Goal: Transaction & Acquisition: Purchase product/service

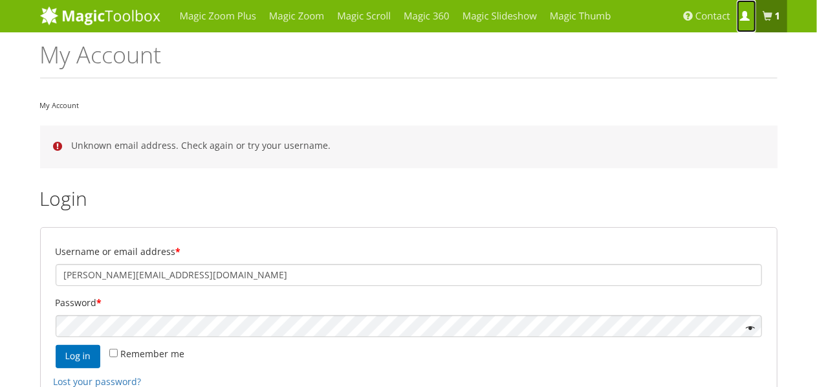
click at [744, 13] on span at bounding box center [745, 17] width 10 height 10
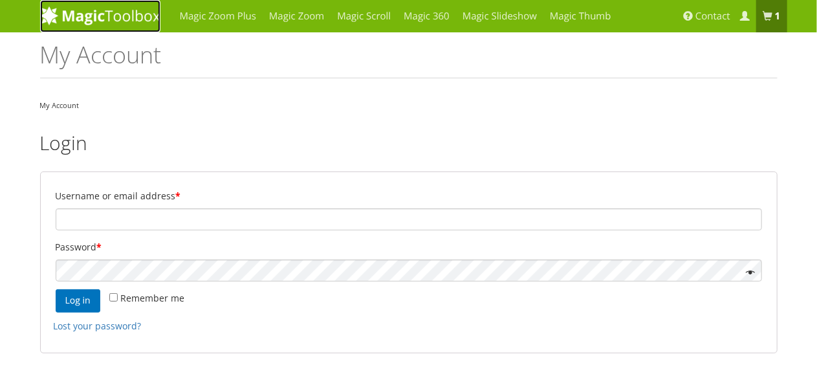
click at [101, 19] on img at bounding box center [100, 15] width 120 height 19
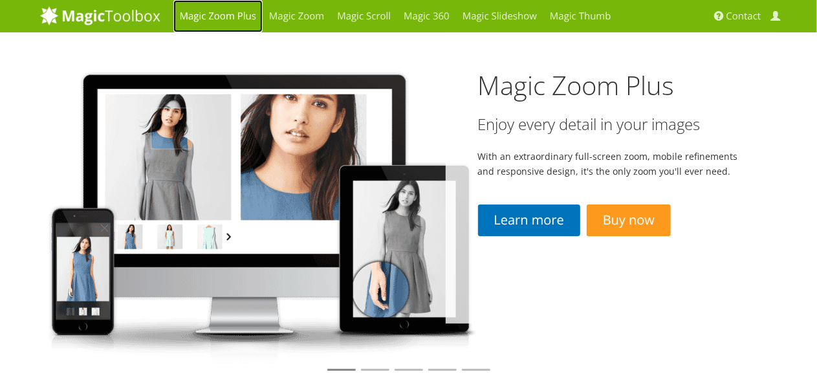
click at [209, 19] on link "Magic Zoom Plus" at bounding box center [217, 16] width 89 height 32
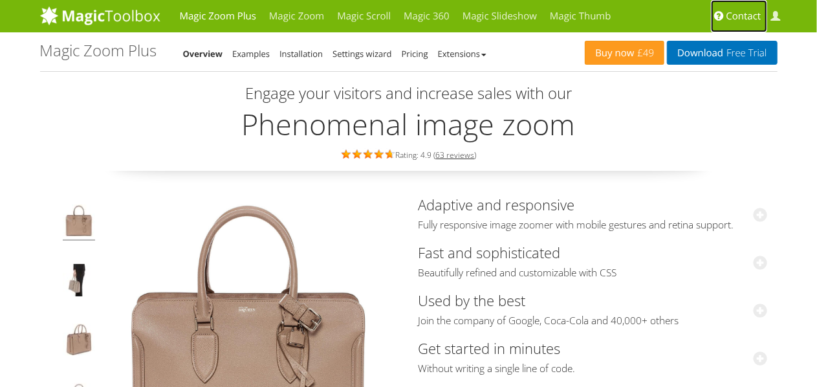
click at [747, 16] on span "Contact" at bounding box center [744, 16] width 35 height 13
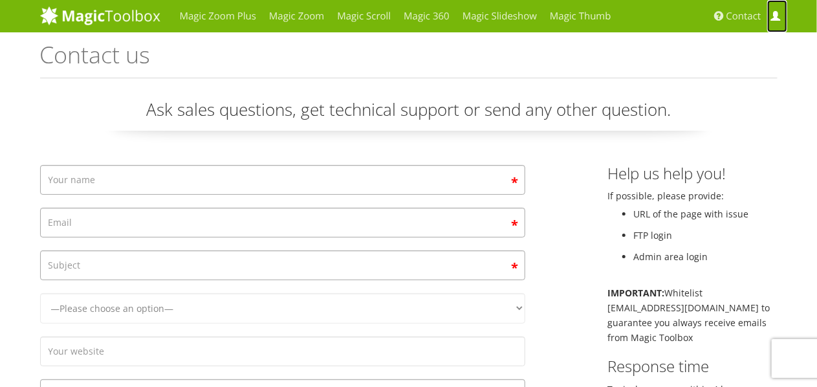
click at [778, 17] on span at bounding box center [776, 17] width 10 height 10
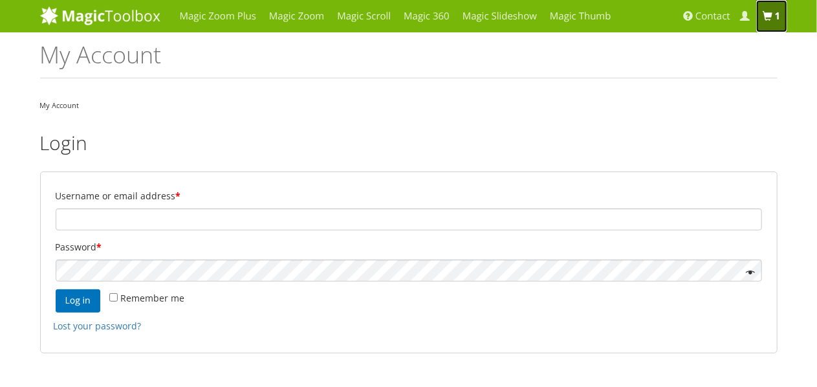
click at [773, 12] on span at bounding box center [768, 17] width 10 height 10
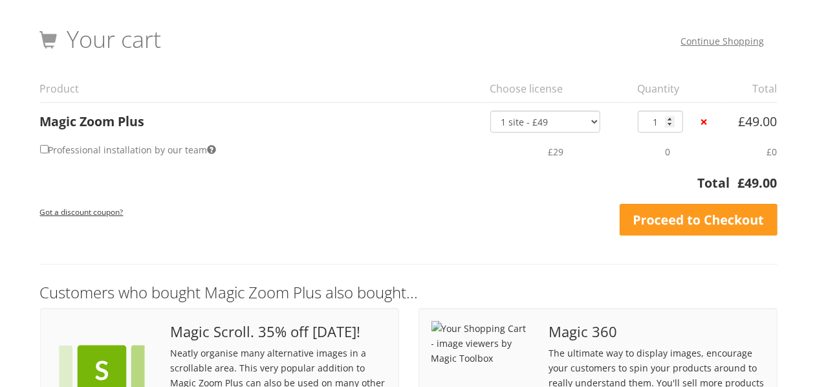
scroll to position [34, 0]
click at [45, 151] on input "Professional installation by our team" at bounding box center [44, 150] width 8 height 8
checkbox input "true"
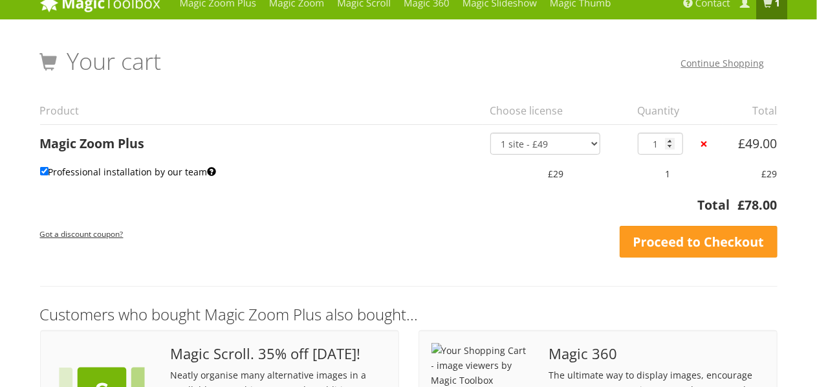
scroll to position [13, 0]
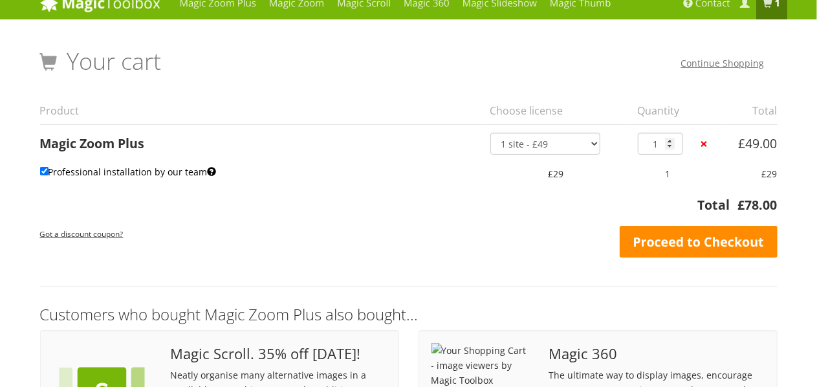
click at [685, 239] on link "Proceed to Checkout" at bounding box center [699, 242] width 158 height 32
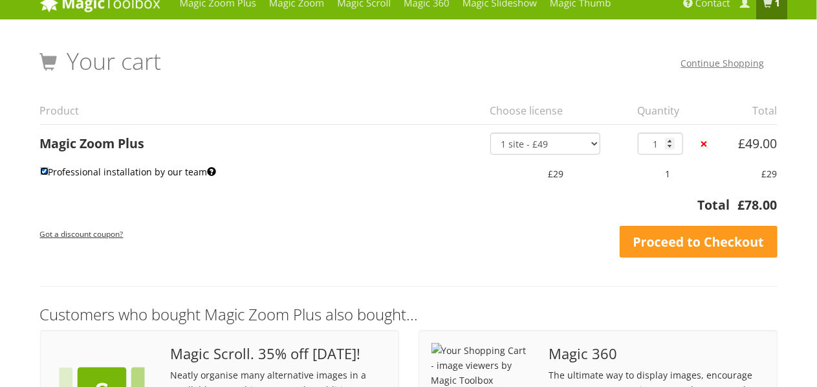
click at [40, 173] on input "Professional installation by our team" at bounding box center [44, 171] width 8 height 8
checkbox input "false"
click at [45, 170] on input "Professional installation by our team" at bounding box center [44, 171] width 8 height 8
checkbox input "true"
click at [46, 168] on input "Professional installation by our team" at bounding box center [44, 171] width 8 height 8
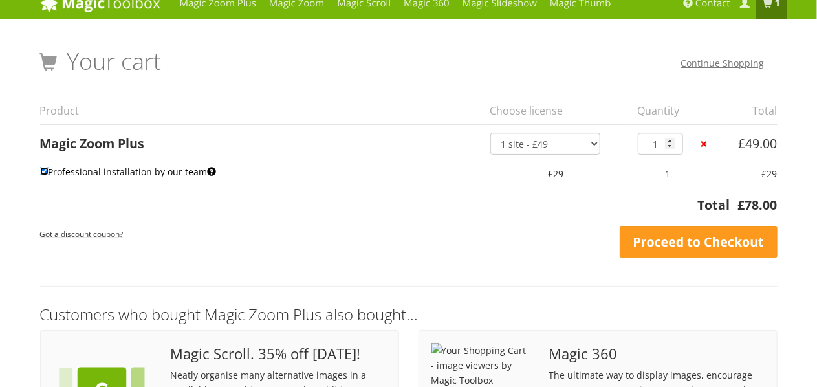
checkbox input "false"
click at [45, 171] on input "Professional installation by our team" at bounding box center [44, 171] width 8 height 8
checkbox input "true"
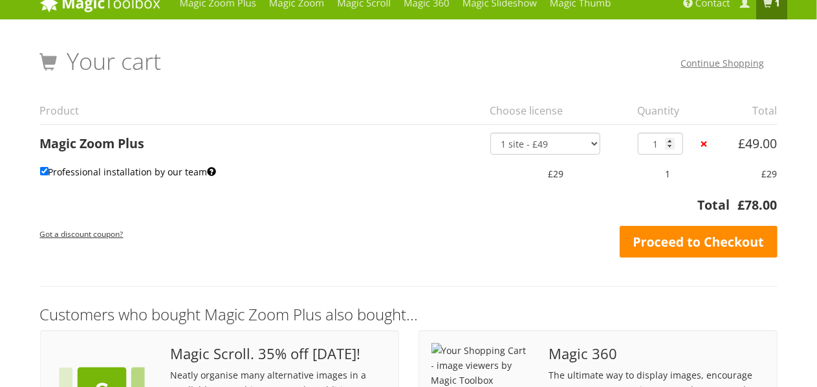
click at [682, 245] on link "Proceed to Checkout" at bounding box center [699, 242] width 158 height 32
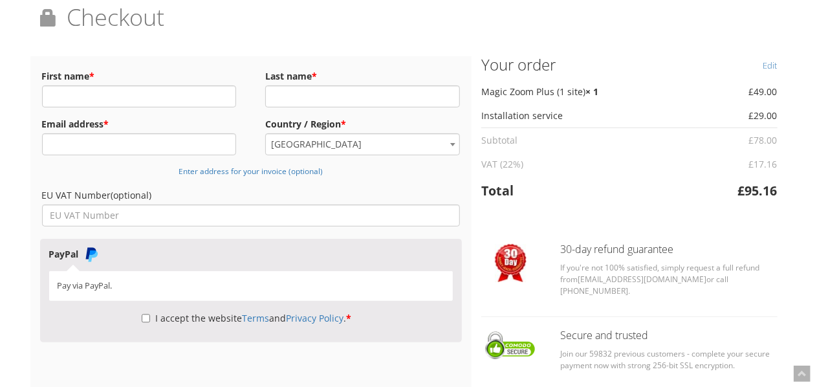
scroll to position [28, 0]
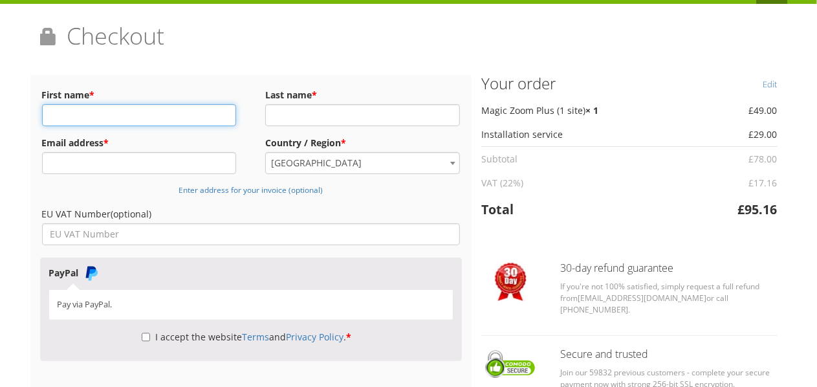
click at [111, 113] on input "First name *" at bounding box center [139, 115] width 195 height 22
type input "alessandro"
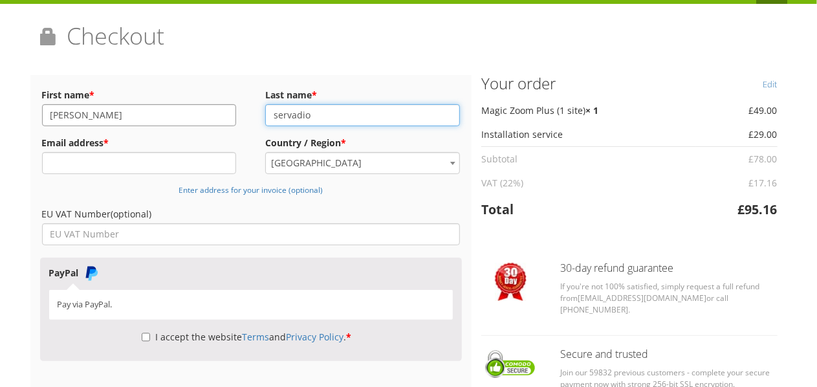
type input "servadio"
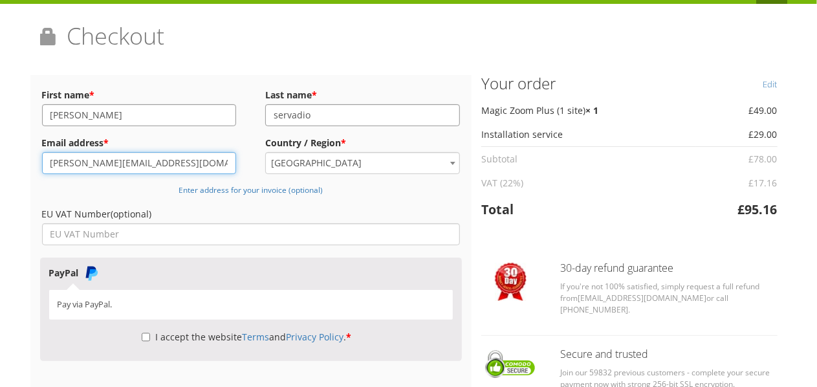
type input "alessandro.servadio@gmail.com"
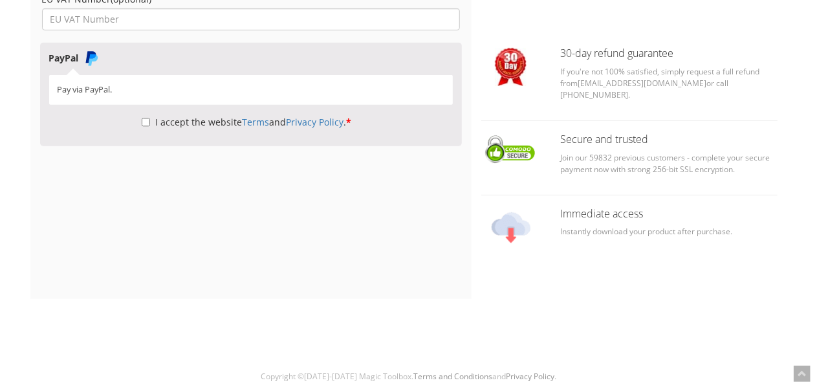
scroll to position [300, 0]
click at [138, 118] on p "I accept the website Terms and Privacy Policy . *" at bounding box center [251, 121] width 405 height 21
click at [143, 122] on input "I accept the website Terms and Privacy Policy . *" at bounding box center [146, 121] width 8 height 22
checkbox input "true"
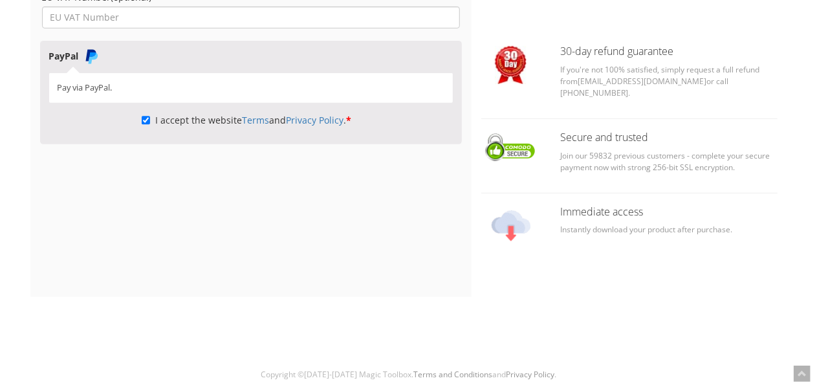
scroll to position [245, 0]
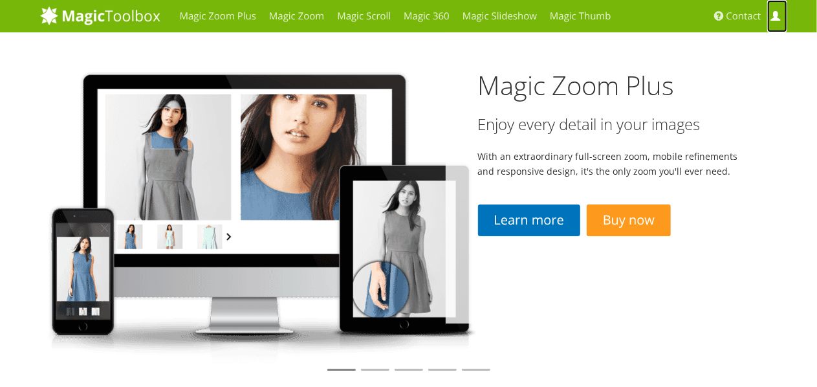
click at [775, 14] on span at bounding box center [776, 17] width 10 height 10
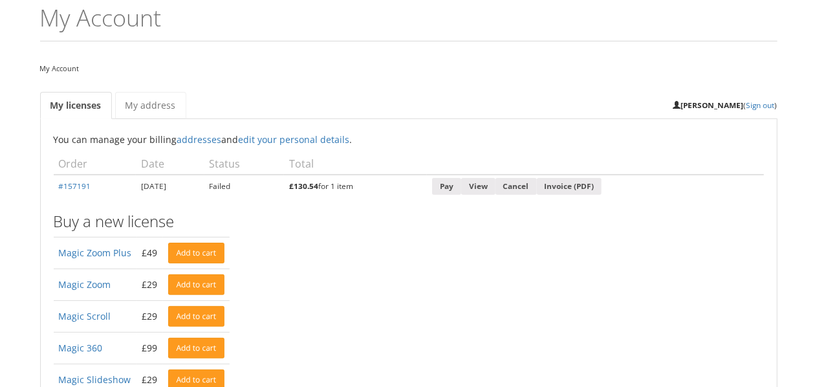
scroll to position [65, 0]
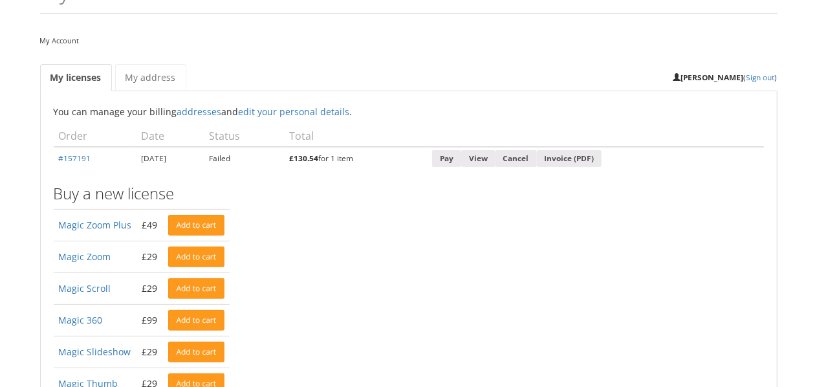
drag, startPoint x: 54, startPoint y: 157, endPoint x: 109, endPoint y: 157, distance: 55.0
click at [100, 157] on td "#157191" at bounding box center [95, 158] width 82 height 23
copy link "#157191"
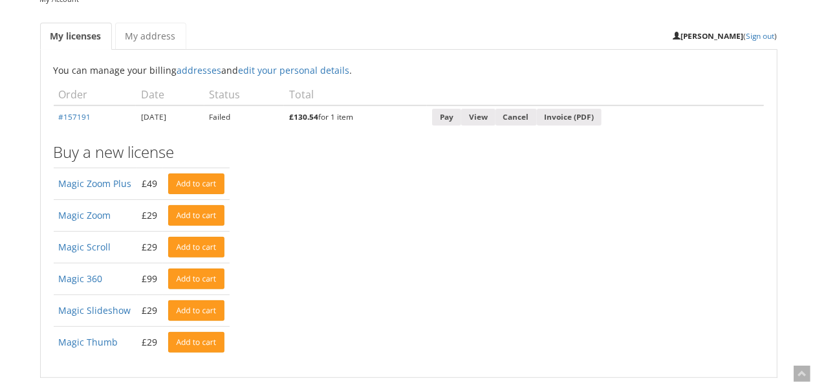
scroll to position [86, 0]
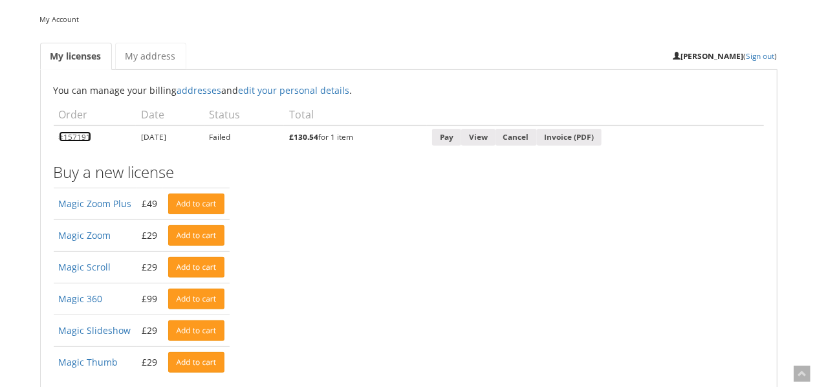
click at [80, 136] on link "#157191" at bounding box center [75, 136] width 32 height 10
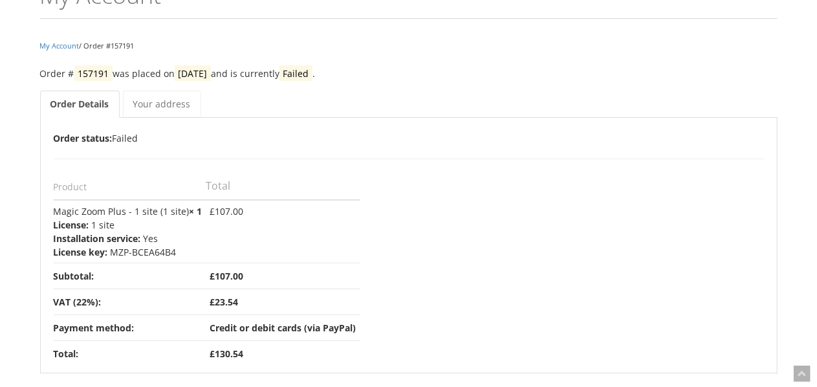
scroll to position [107, 0]
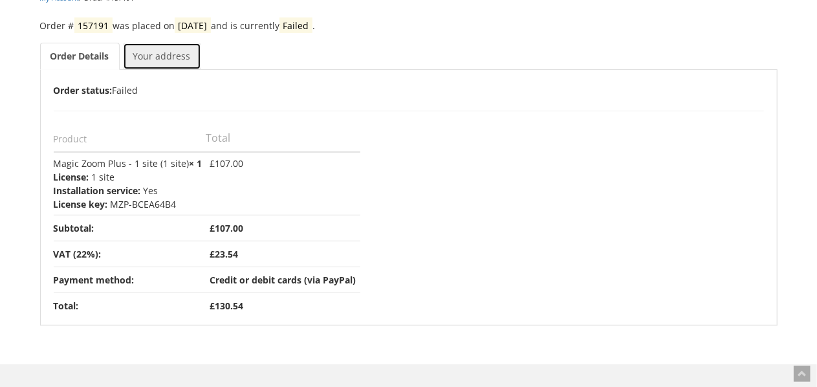
click at [140, 51] on link "Your address" at bounding box center [162, 56] width 78 height 27
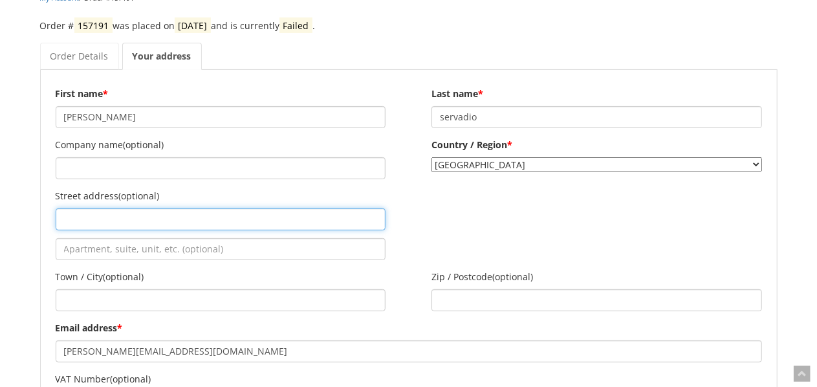
click at [117, 221] on input "Street address (optional)" at bounding box center [221, 219] width 330 height 22
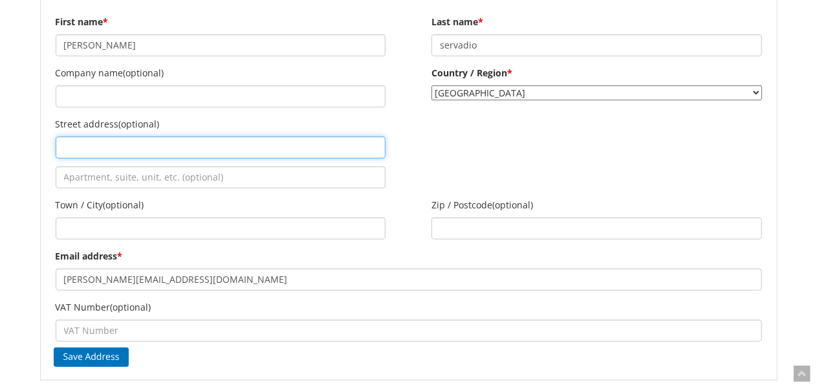
scroll to position [172, 0]
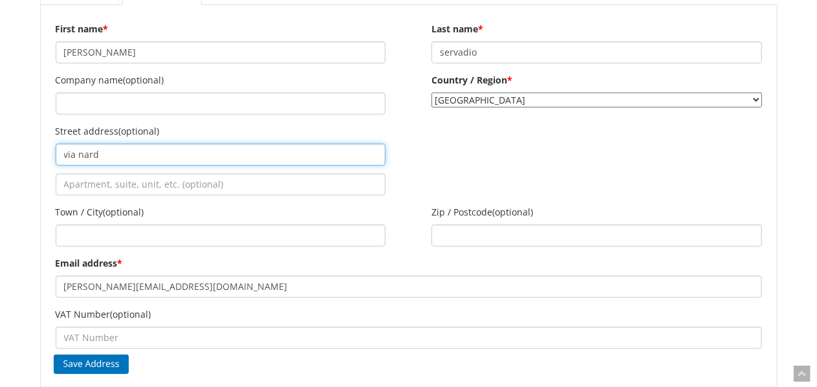
type input "via nardi"
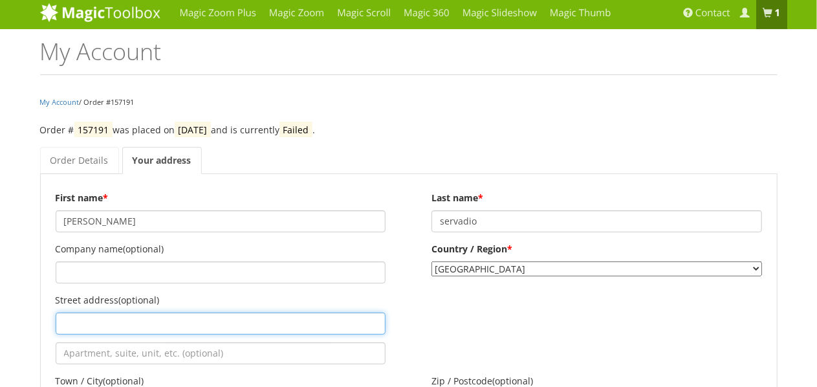
scroll to position [0, 0]
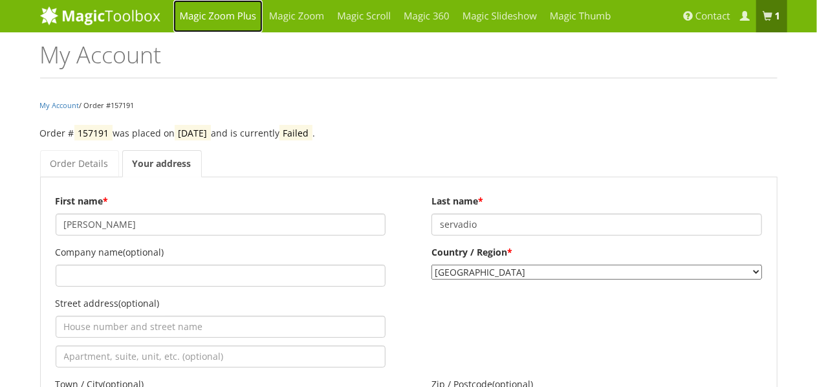
click at [223, 15] on link "Magic Zoom Plus" at bounding box center [217, 16] width 89 height 32
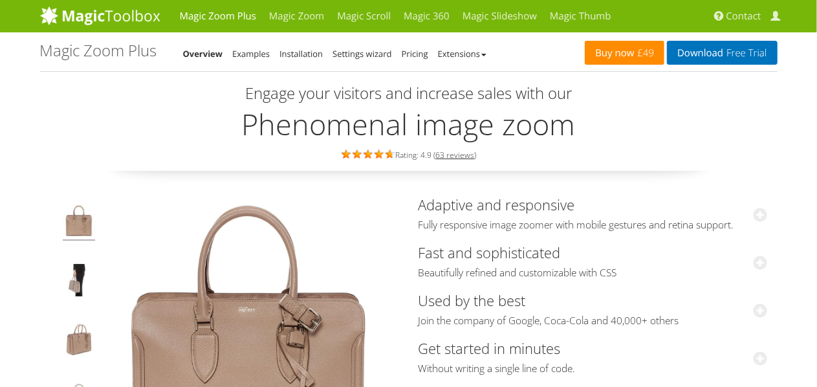
click at [610, 54] on link "Buy now £49" at bounding box center [625, 53] width 80 height 24
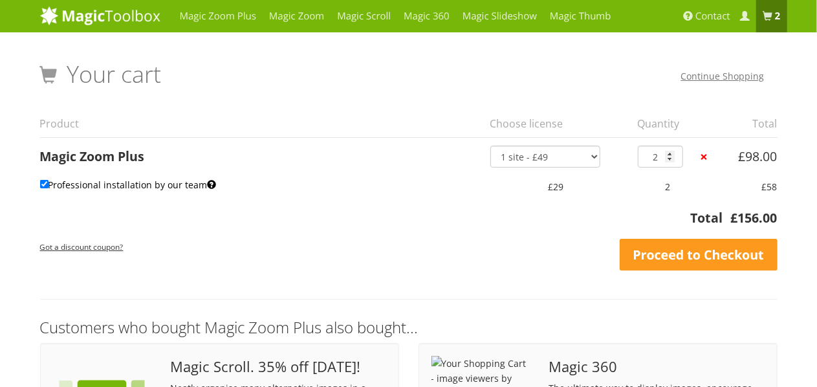
drag, startPoint x: 52, startPoint y: 184, endPoint x: 206, endPoint y: 190, distance: 154.8
click at [206, 190] on label "Professional installation by our team" at bounding box center [128, 184] width 177 height 19
copy label "Professional installation by our team"
click at [767, 20] on span at bounding box center [768, 17] width 10 height 10
click at [44, 153] on link "Magic Zoom Plus" at bounding box center [92, 156] width 105 height 17
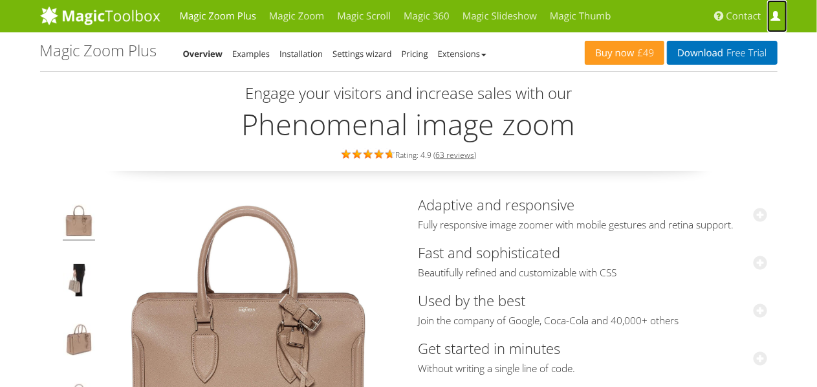
click at [775, 15] on span at bounding box center [776, 17] width 10 height 10
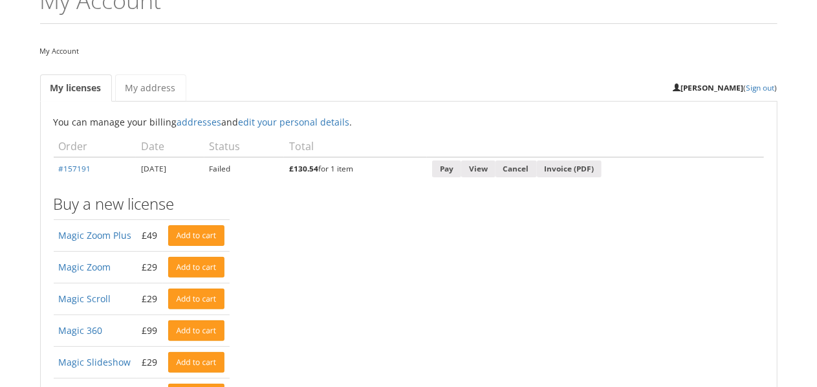
scroll to position [65, 0]
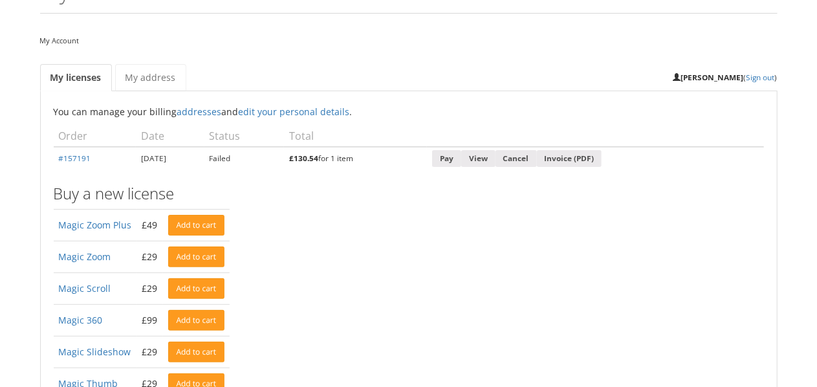
drag, startPoint x: 54, startPoint y: 155, endPoint x: 98, endPoint y: 157, distance: 44.0
click at [98, 157] on td "#157191" at bounding box center [95, 158] width 82 height 23
copy link "#157191"
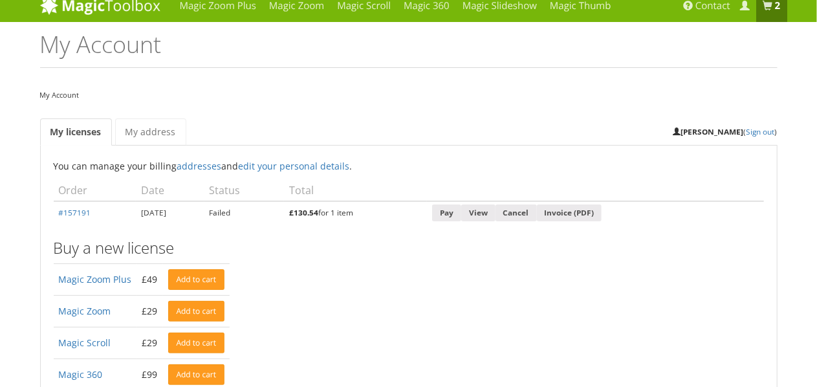
scroll to position [0, 0]
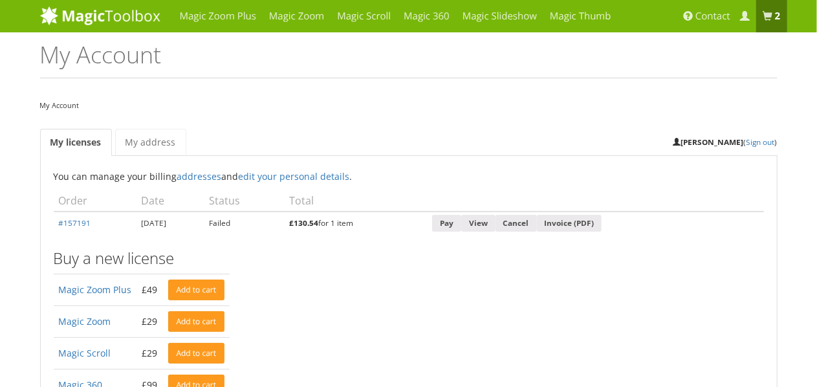
click at [284, 222] on td "Failed" at bounding box center [245, 223] width 80 height 23
click at [775, 12] on b "2 items" at bounding box center [778, 16] width 6 height 13
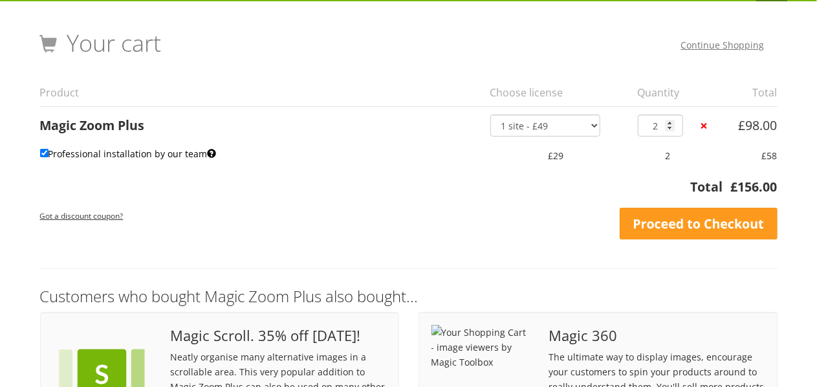
scroll to position [21, 0]
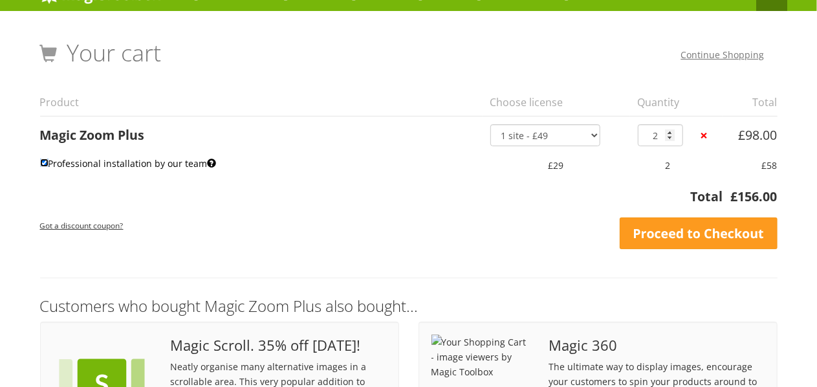
click at [42, 160] on input "Professional installation by our team" at bounding box center [44, 163] width 8 height 8
checkbox input "false"
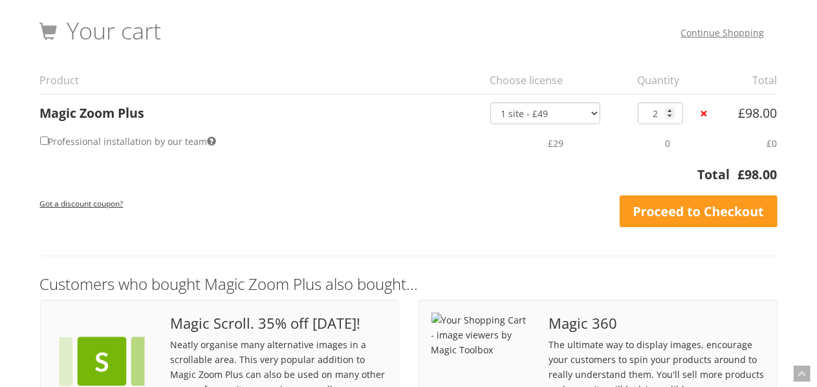
scroll to position [0, 0]
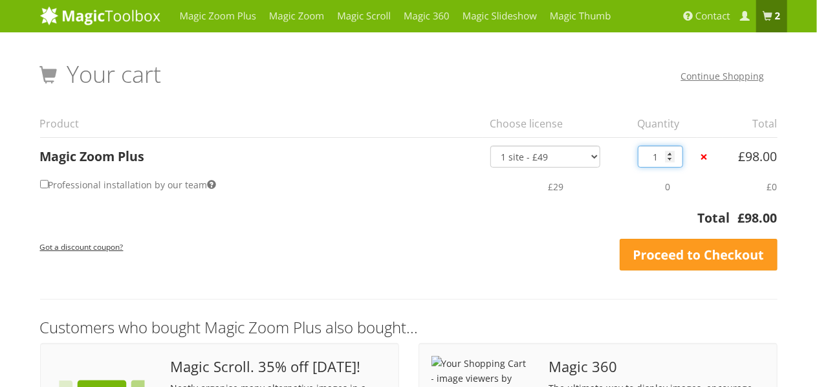
type input "1"
click at [671, 161] on input "1" at bounding box center [660, 157] width 45 height 22
click at [707, 155] on link "×" at bounding box center [705, 157] width 14 height 14
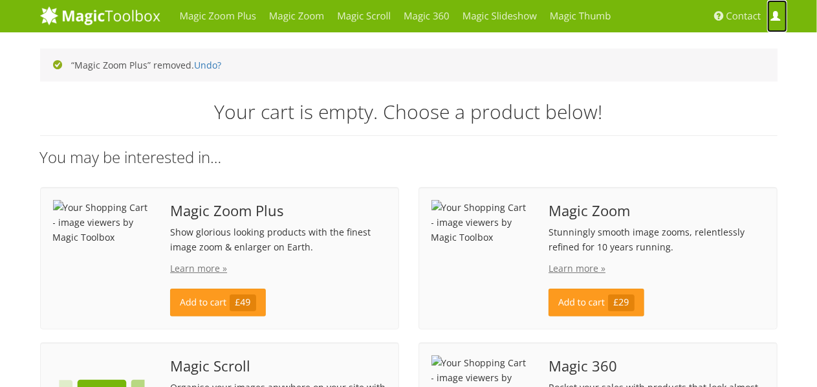
click at [782, 15] on link "My Account" at bounding box center [777, 16] width 19 height 32
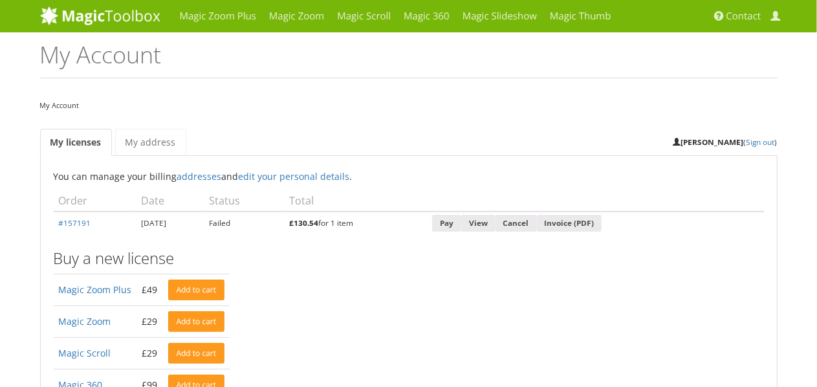
drag, startPoint x: 54, startPoint y: 199, endPoint x: 405, endPoint y: 227, distance: 352.0
click at [405, 229] on table "Order Date Status Total #157191 [DATE] Failed £ 130.54 for 1 item Pay View Canc…" at bounding box center [409, 212] width 711 height 45
copy table "Order Date Status Total #157191 [DATE] Failed £ 130.54 for 1 item"
click at [355, 147] on ul "My licenses My address [PERSON_NAME] ( Sign out )" at bounding box center [409, 141] width 738 height 30
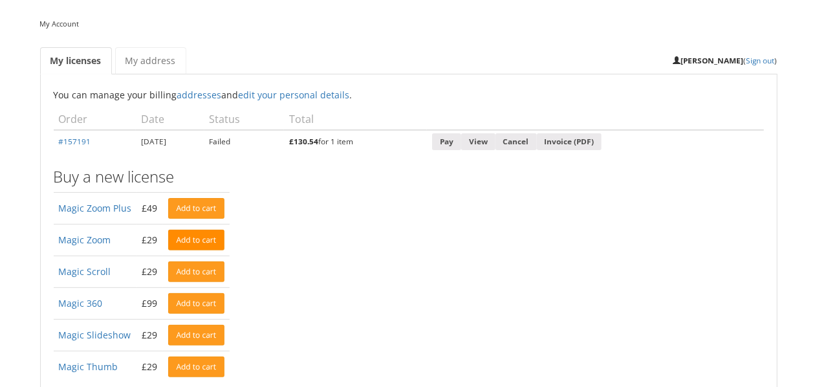
scroll to position [43, 0]
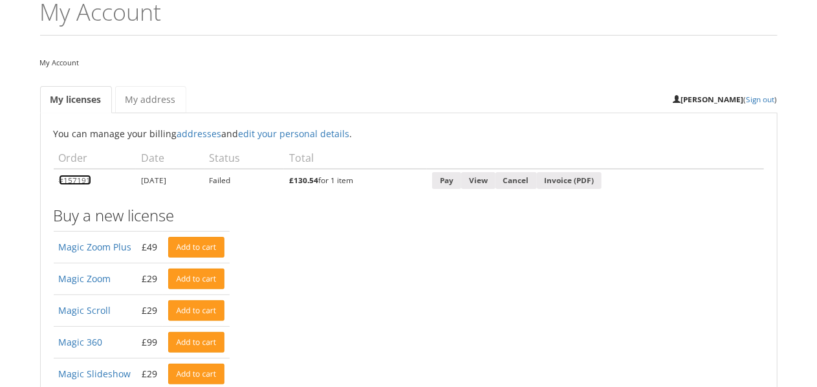
click at [76, 177] on link "#157191" at bounding box center [75, 180] width 32 height 10
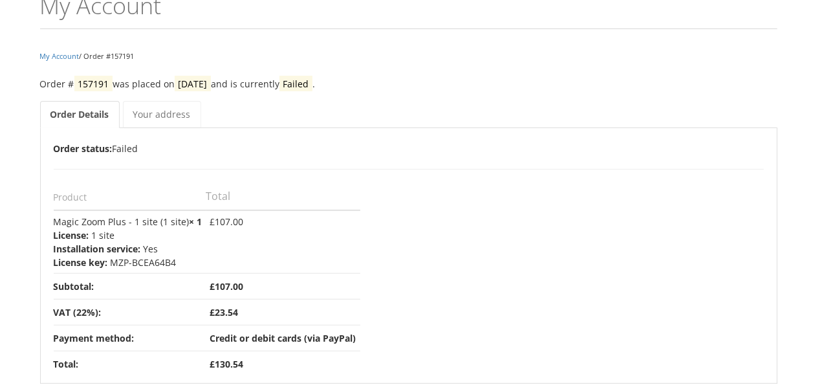
scroll to position [43, 0]
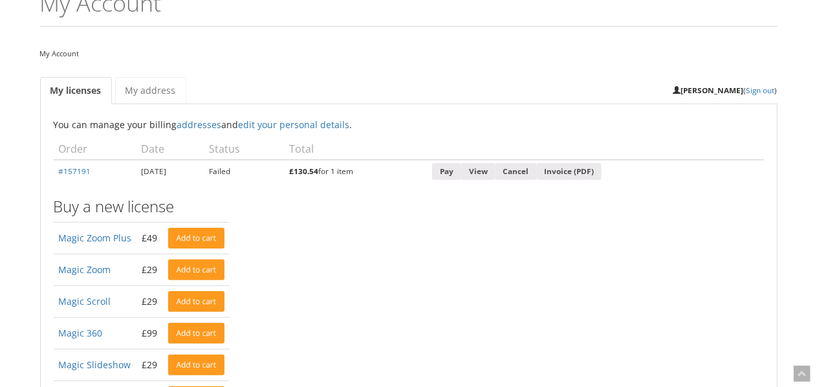
scroll to position [43, 0]
